Goal: Information Seeking & Learning: Learn about a topic

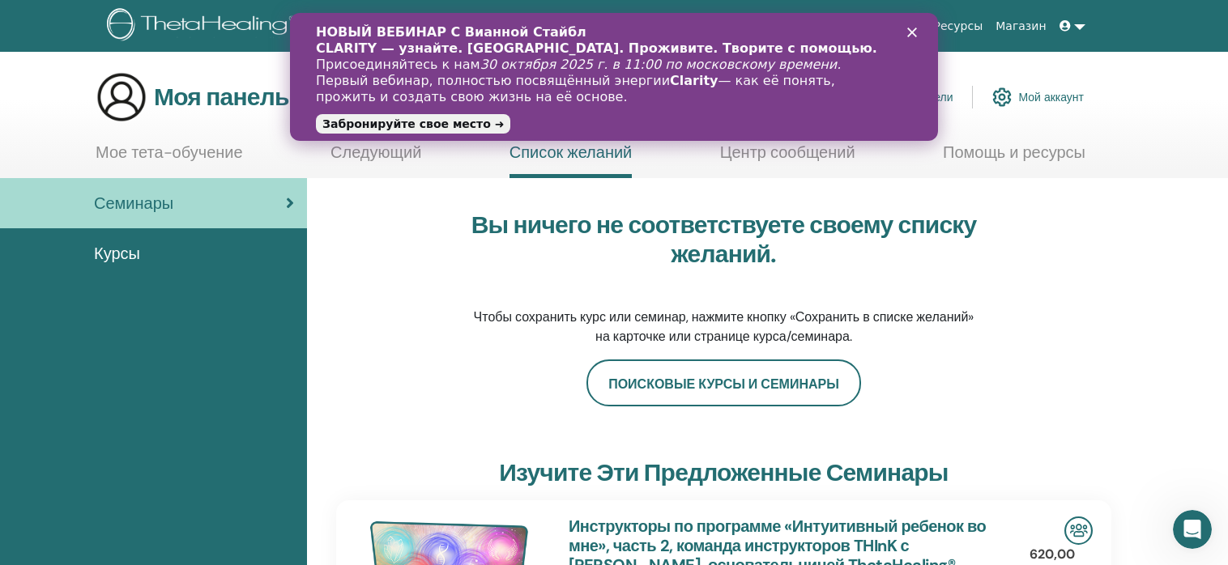
click at [1045, 267] on div "Вы ничего не соответствуете своему списку желаний. Чтобы сохранить курс или сем…" at bounding box center [723, 279] width 775 height 162
click at [910, 28] on icon "Закрыть" at bounding box center [912, 33] width 10 height 10
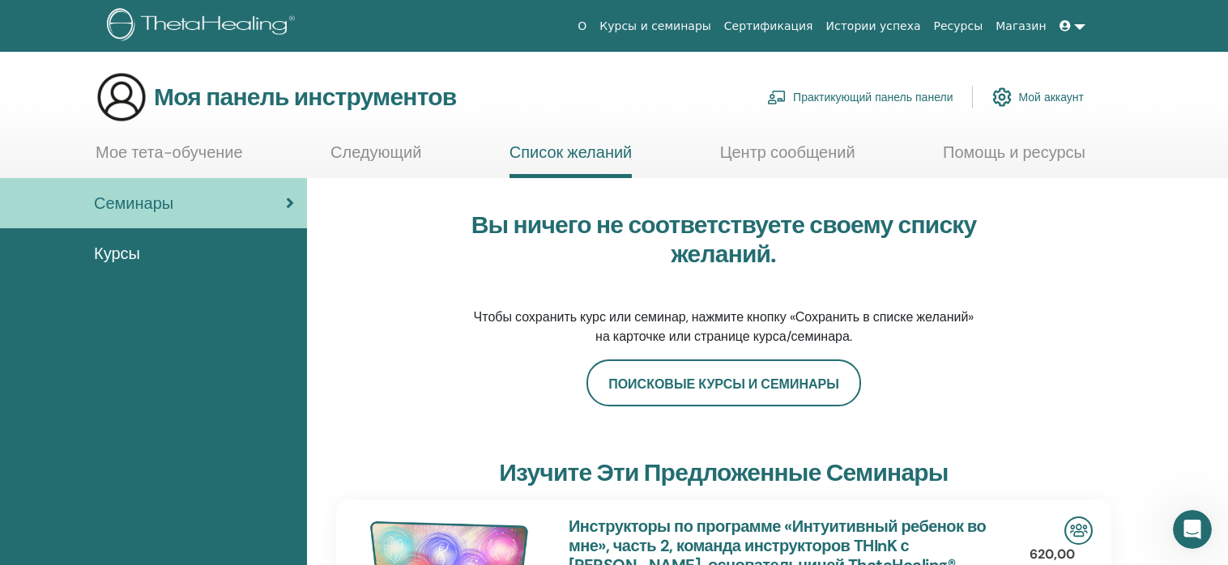
click at [1034, 90] on font "Мой аккаунт" at bounding box center [1051, 96] width 66 height 15
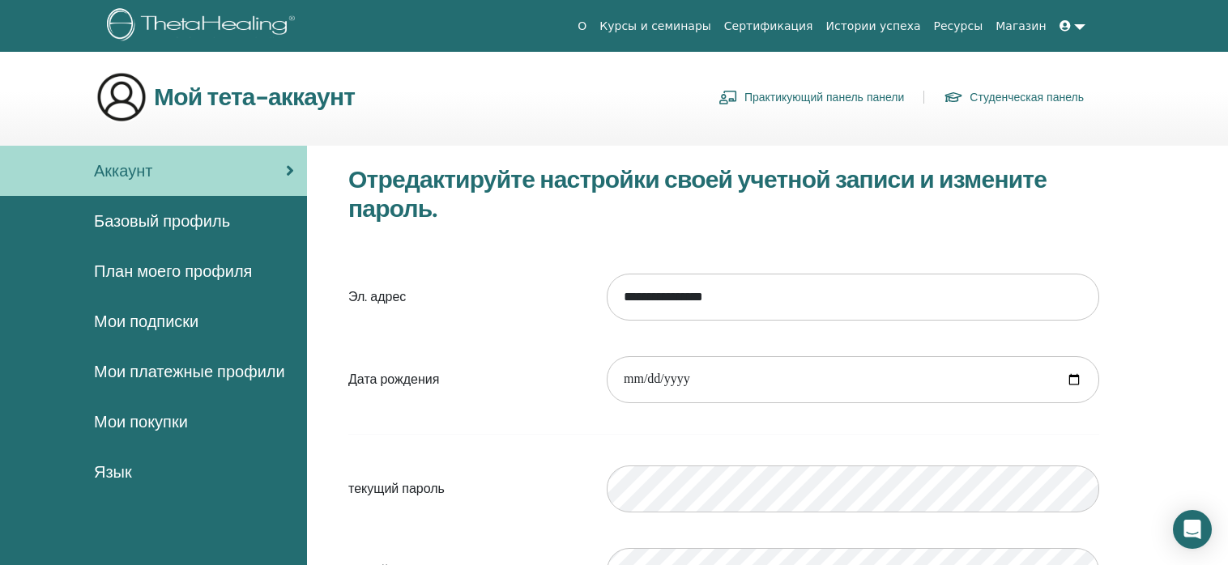
click at [979, 94] on font "Студенческая панель" at bounding box center [1026, 98] width 114 height 15
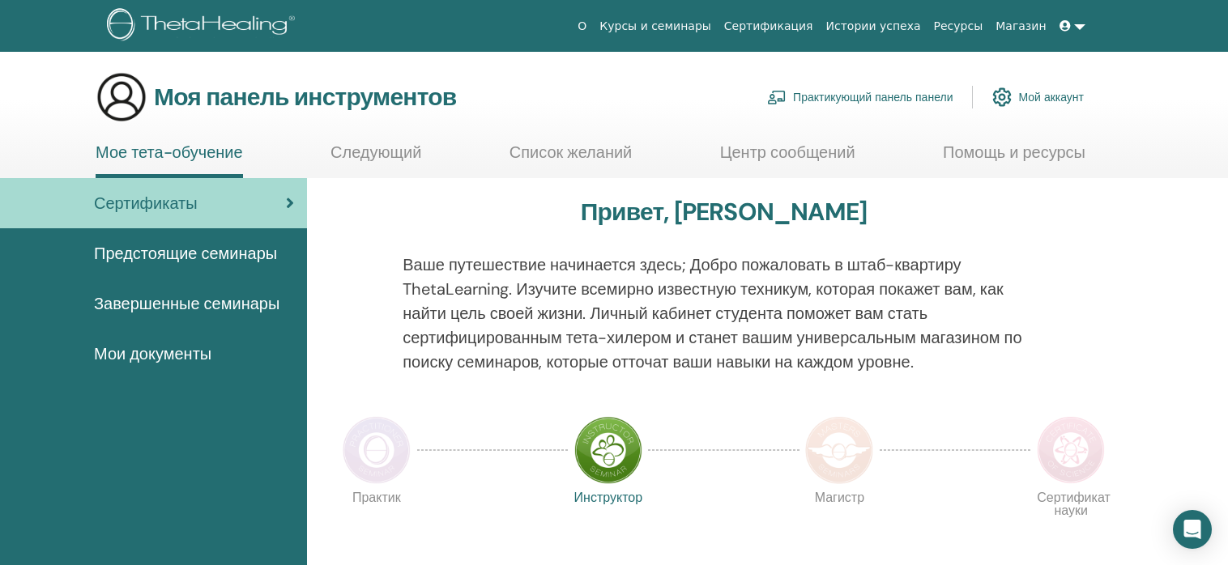
click at [616, 496] on font "Инструктор" at bounding box center [608, 497] width 69 height 17
click at [616, 462] on img at bounding box center [608, 450] width 68 height 68
click at [839, 95] on font "Практикующий панель панели" at bounding box center [873, 98] width 160 height 15
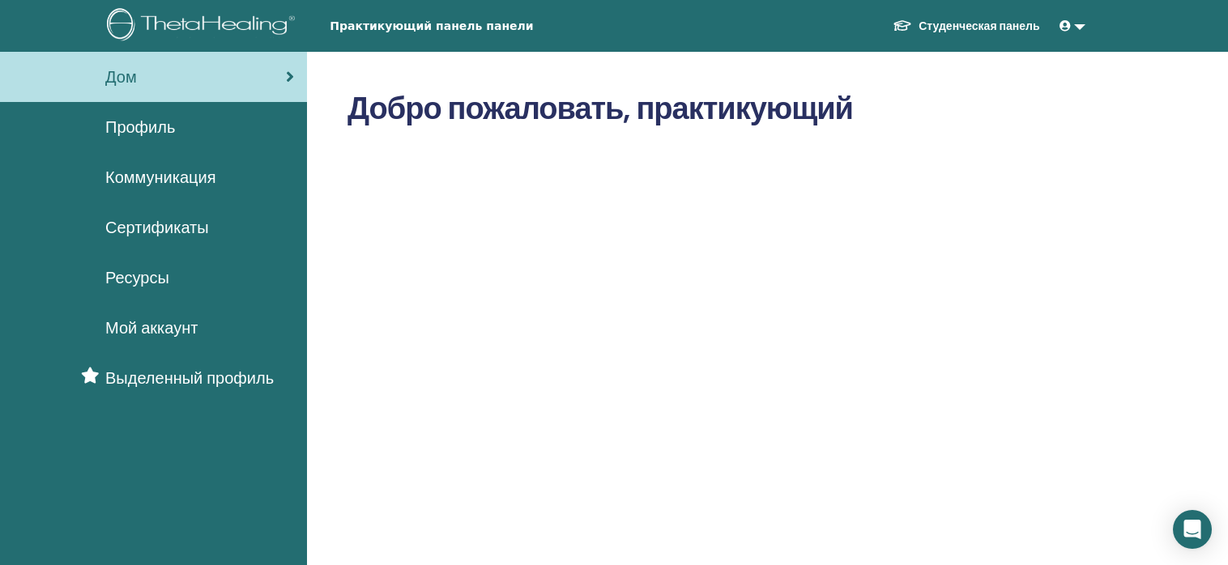
click at [185, 228] on span "Сертификаты" at bounding box center [157, 227] width 104 height 24
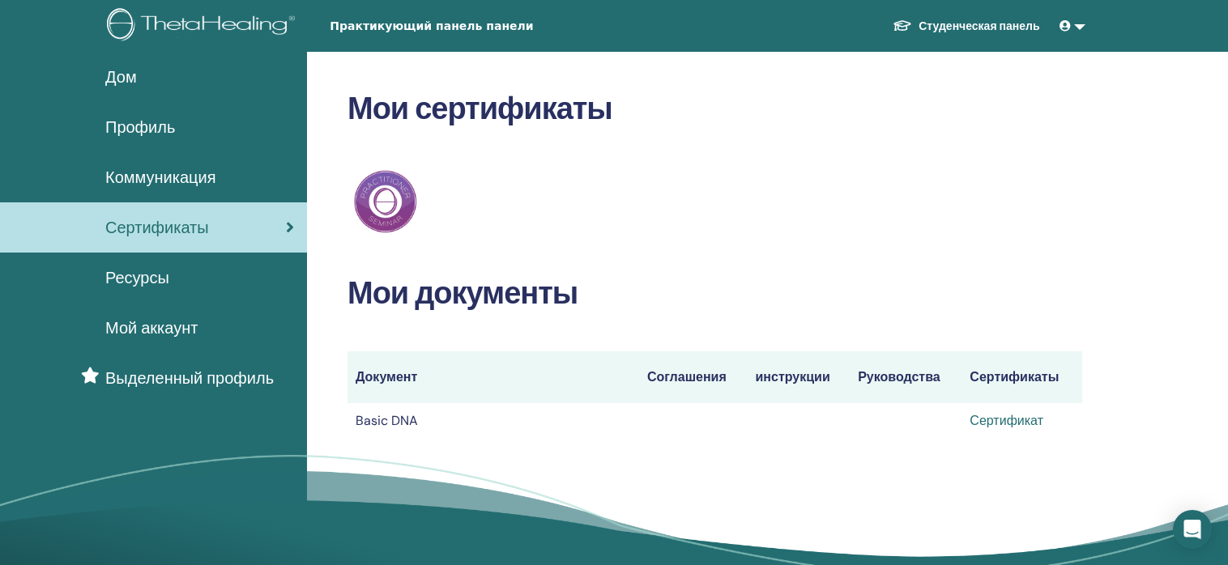
click at [1020, 423] on link "Сертификат" at bounding box center [1006, 420] width 74 height 17
